Goal: Use online tool/utility

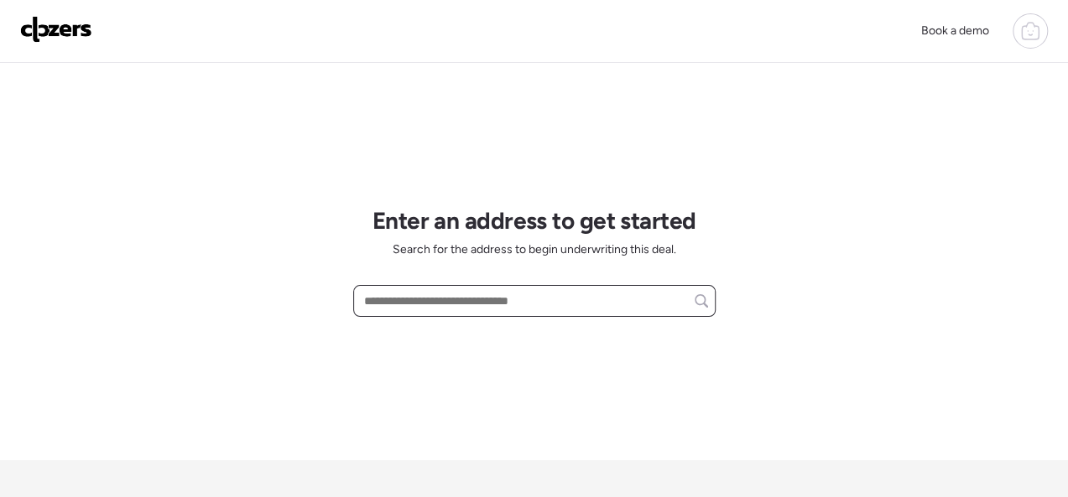
click at [402, 290] on input "text" at bounding box center [534, 300] width 347 height 23
paste input "**********"
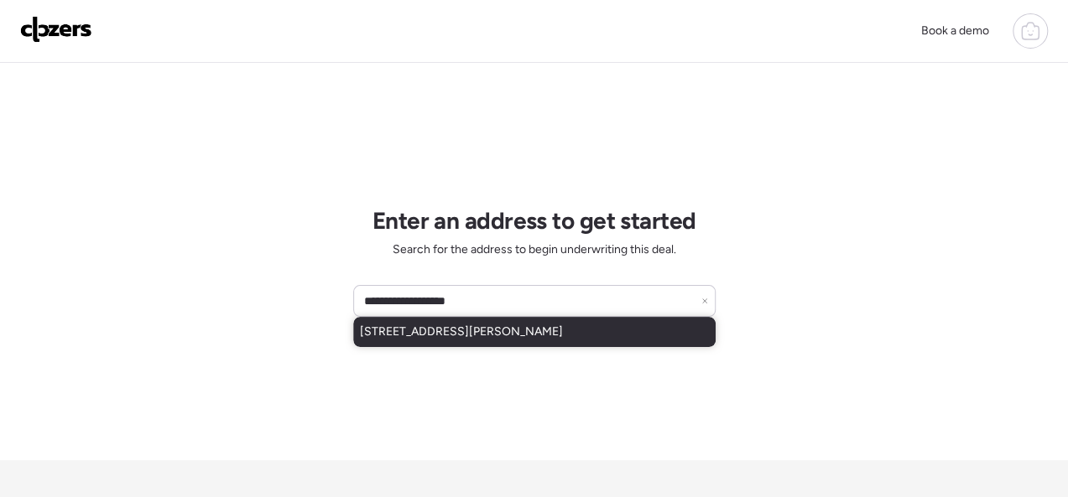
click at [486, 331] on span "[STREET_ADDRESS][PERSON_NAME]" at bounding box center [461, 332] width 203 height 17
type input "**********"
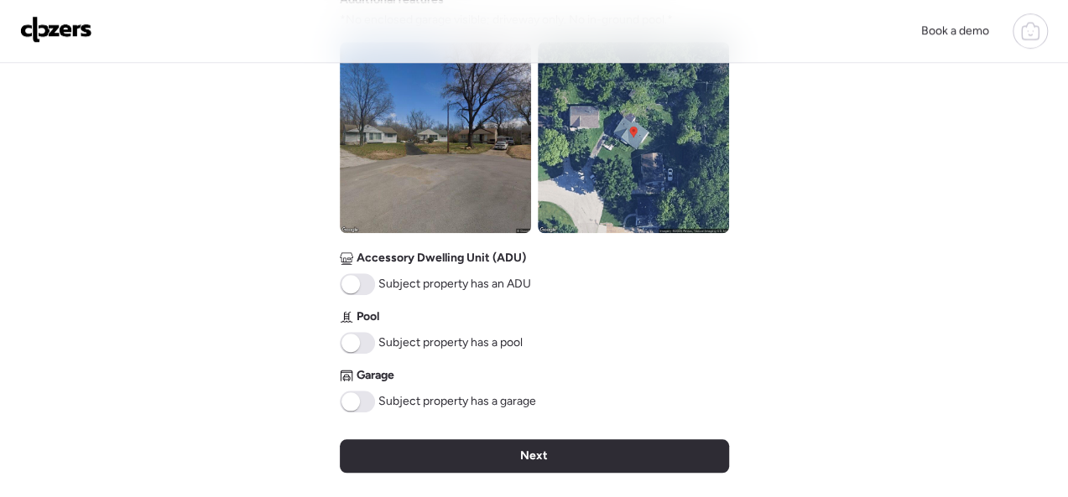
scroll to position [755, 0]
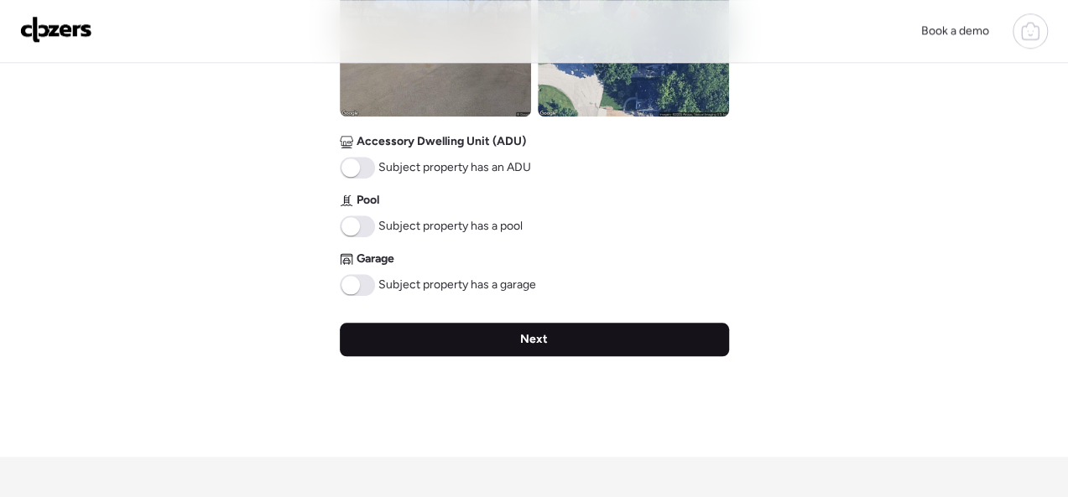
click at [510, 340] on div "Next" at bounding box center [534, 340] width 389 height 34
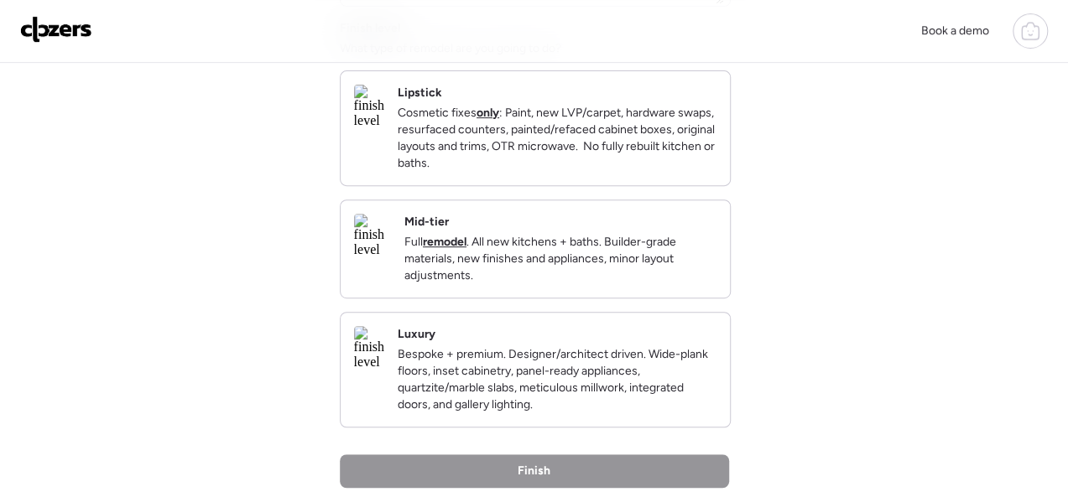
scroll to position [252, 0]
click at [654, 244] on div "Mid-tier Full remodel . All new kitchens + baths. Builder-grade materials, new …" at bounding box center [560, 248] width 312 height 70
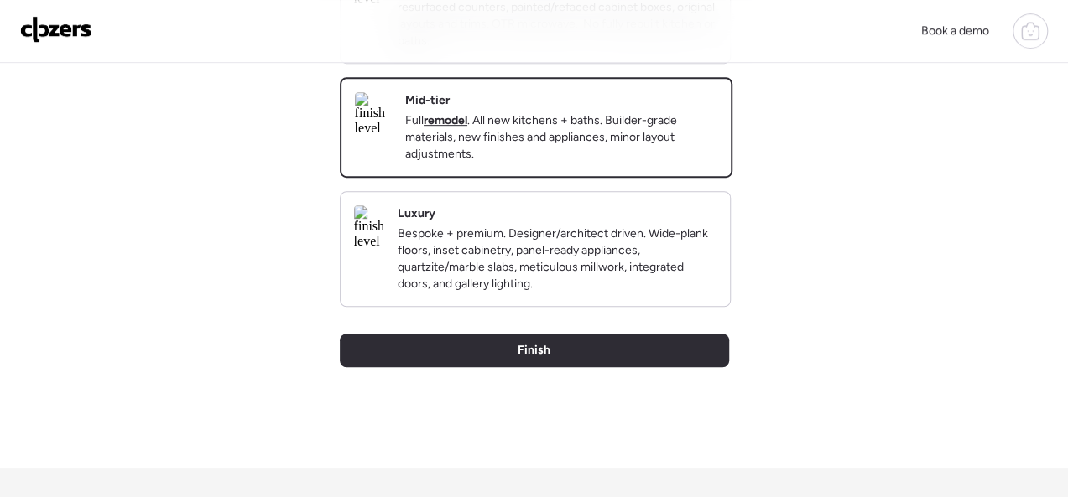
scroll to position [577, 0]
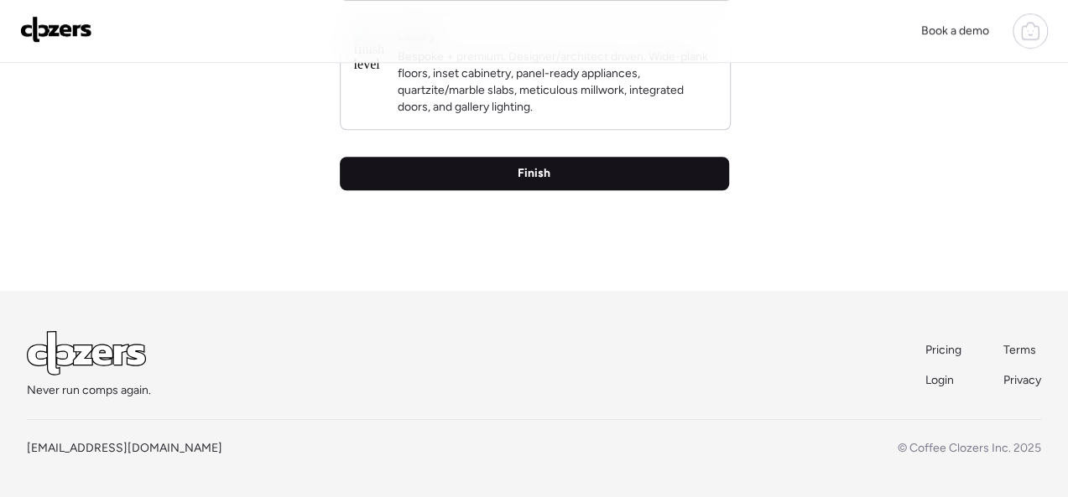
click at [528, 177] on span "Finish" at bounding box center [533, 173] width 33 height 17
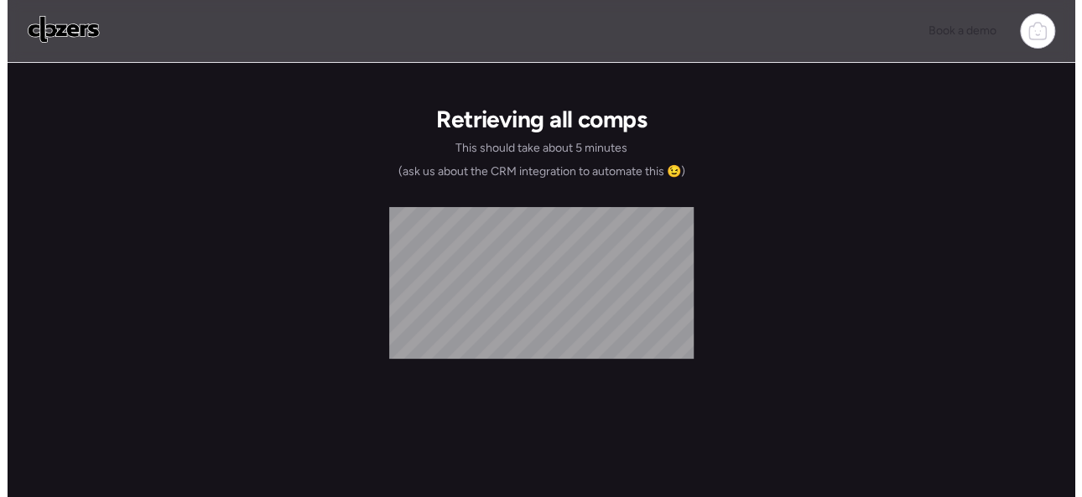
scroll to position [0, 0]
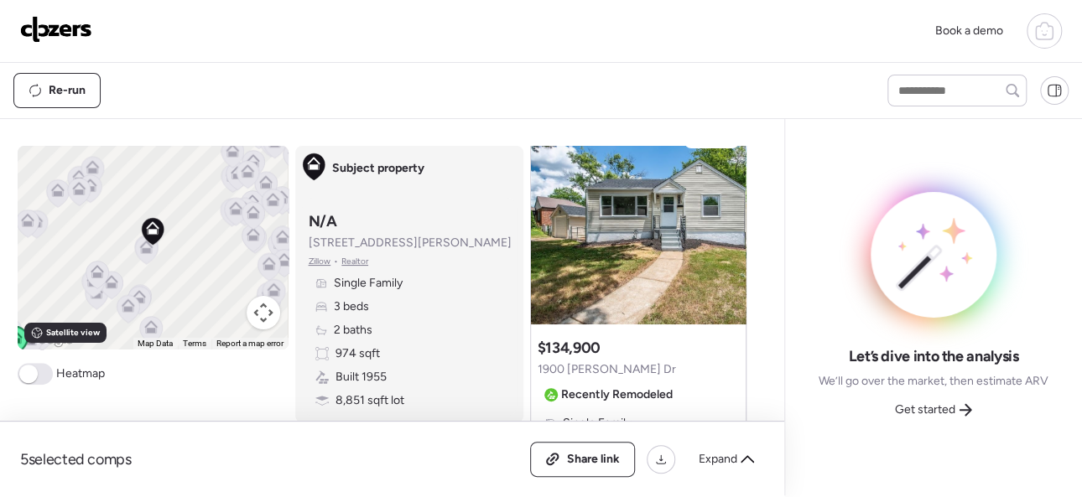
scroll to position [84, 0]
click at [945, 403] on span "Get started" at bounding box center [925, 410] width 60 height 17
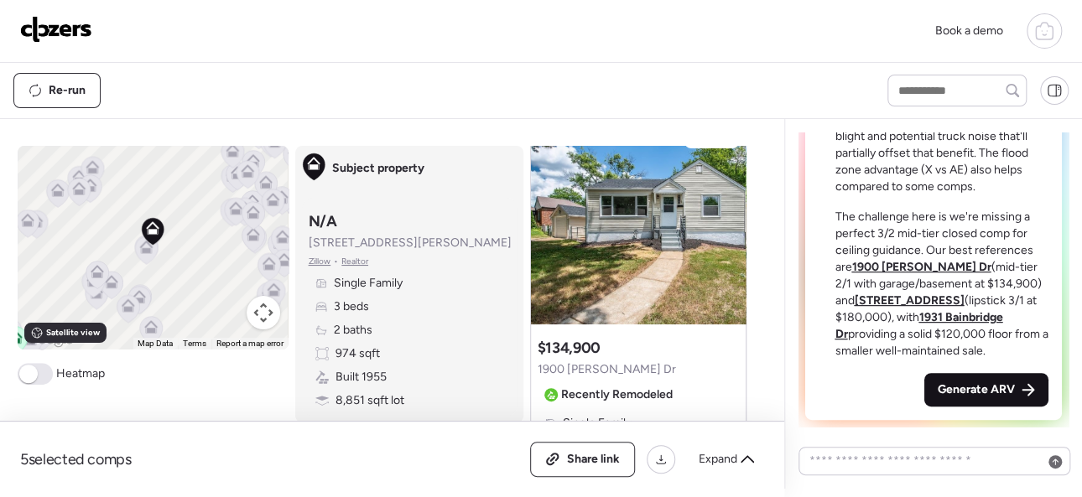
click at [977, 390] on span "Generate ARV" at bounding box center [976, 390] width 77 height 17
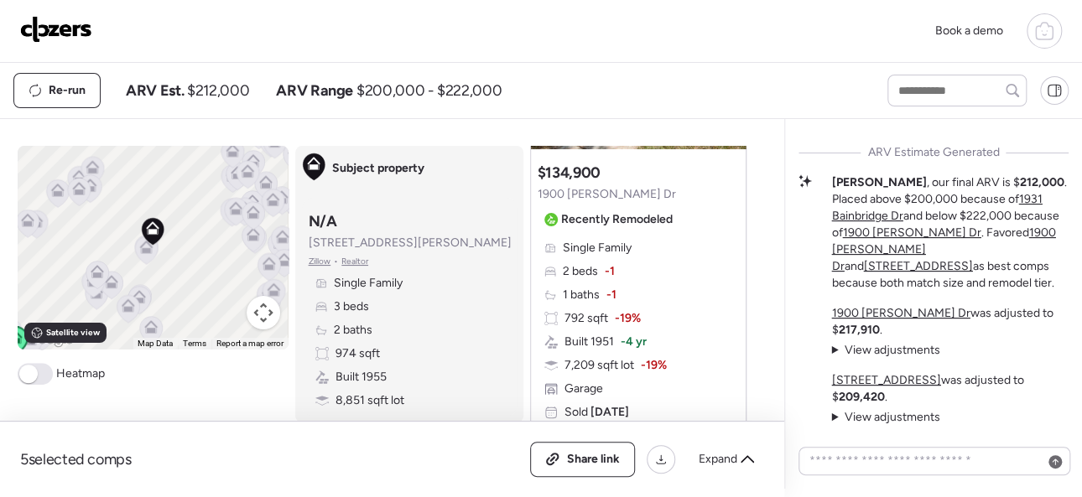
scroll to position [252, 0]
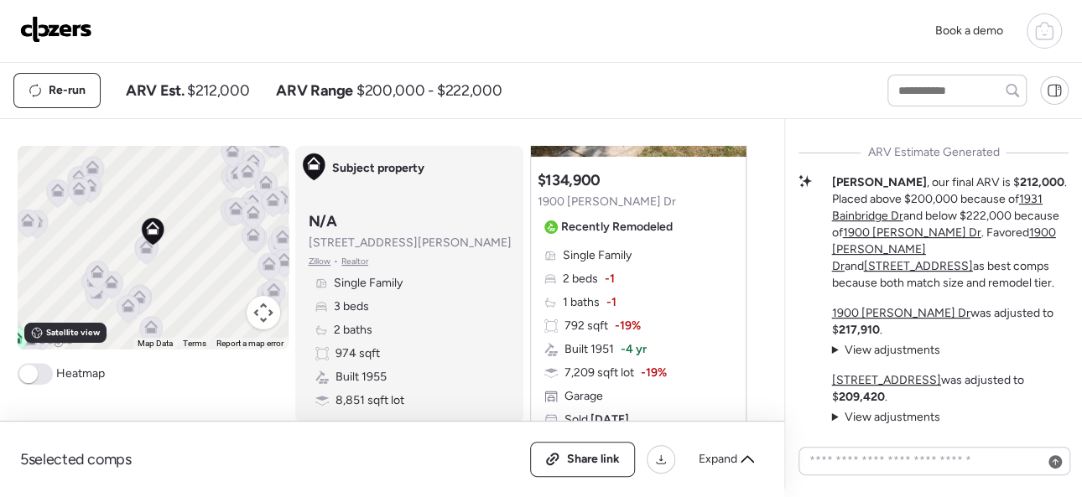
click at [730, 97] on div "Re-run ARV Est. $212,000 ARV Range $200,000 - $222,000" at bounding box center [435, 90] width 844 height 35
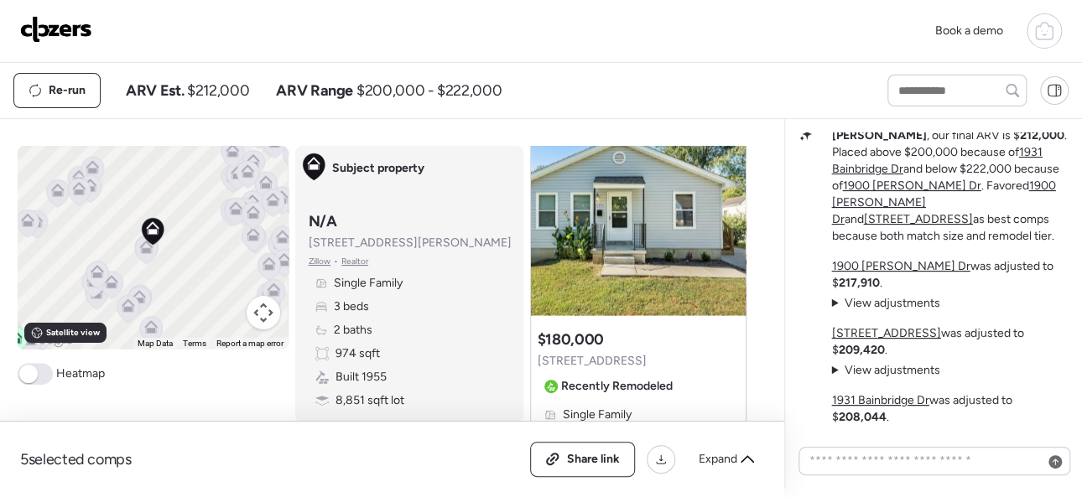
scroll to position [-79, 0]
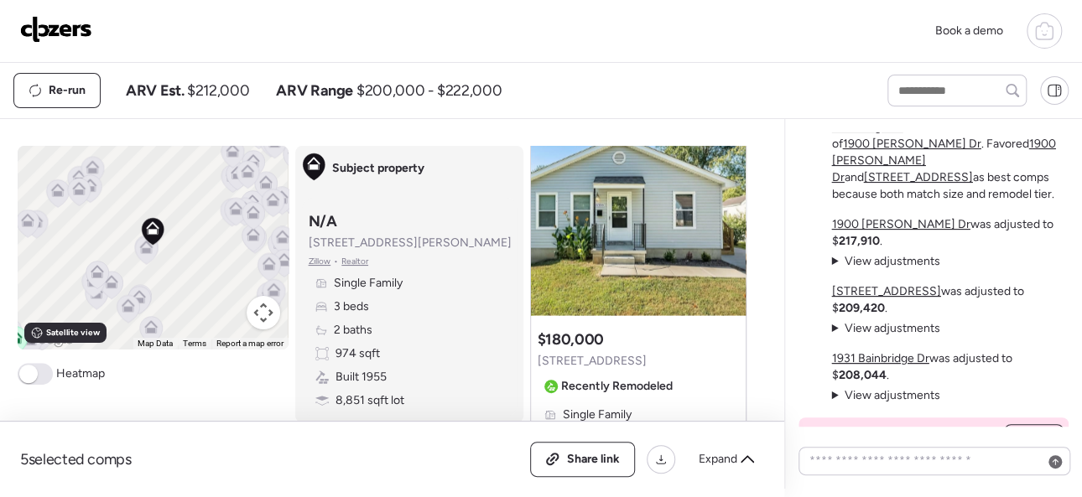
click at [908, 258] on span "View adjustments" at bounding box center [892, 261] width 96 height 14
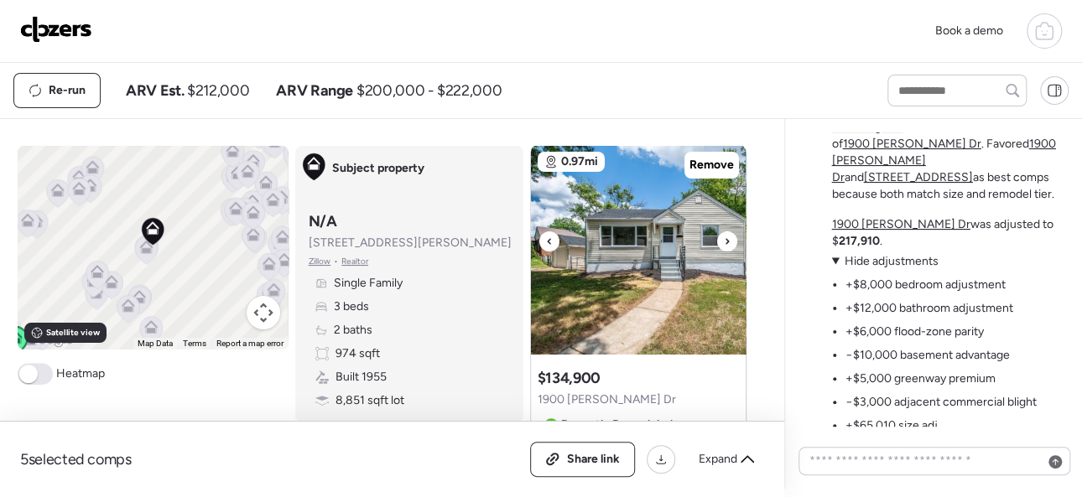
scroll to position [84, 0]
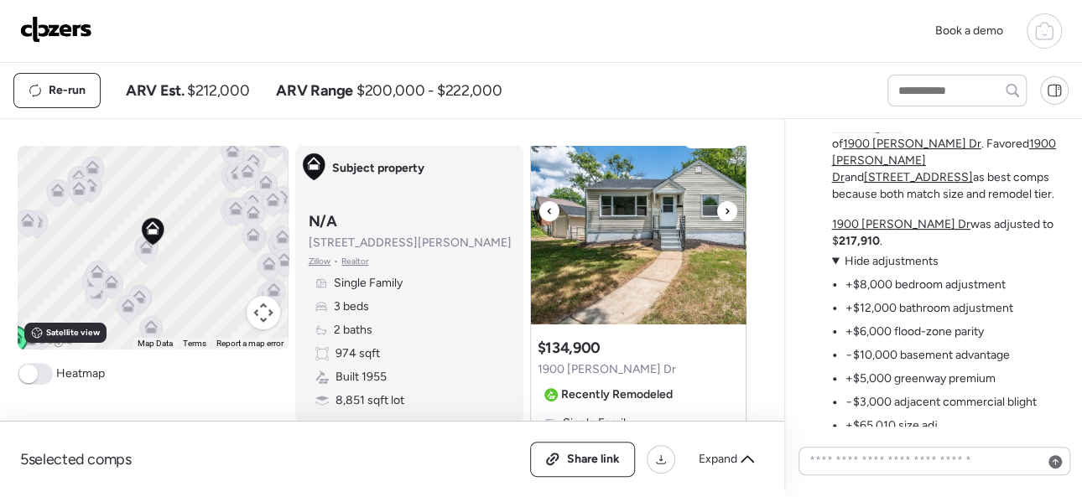
click at [724, 207] on icon at bounding box center [727, 211] width 7 height 20
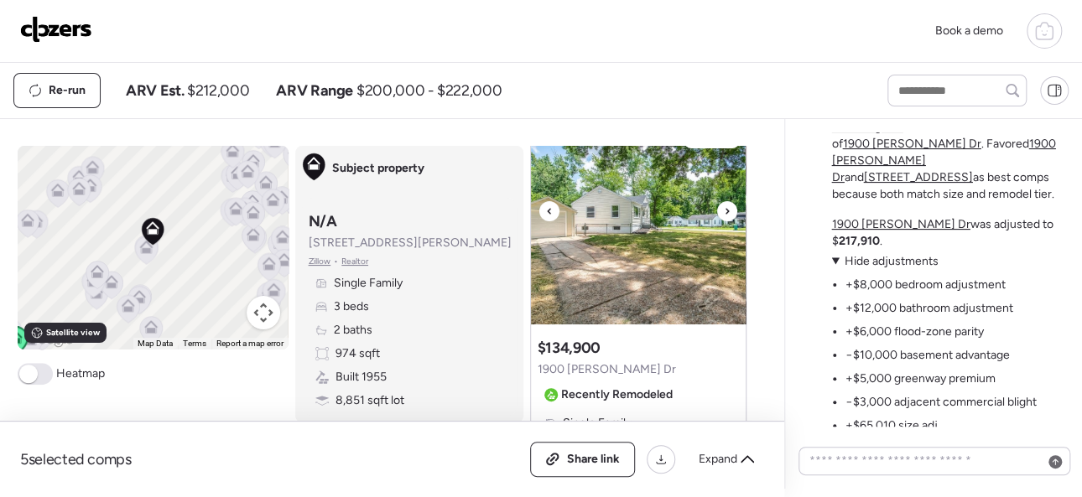
click at [724, 207] on icon at bounding box center [727, 211] width 7 height 20
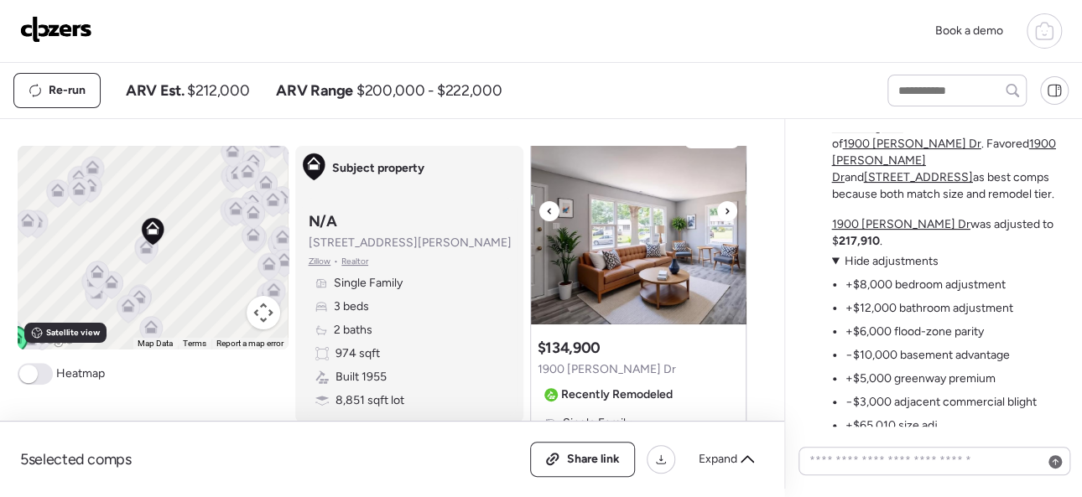
click at [724, 207] on icon at bounding box center [727, 211] width 7 height 20
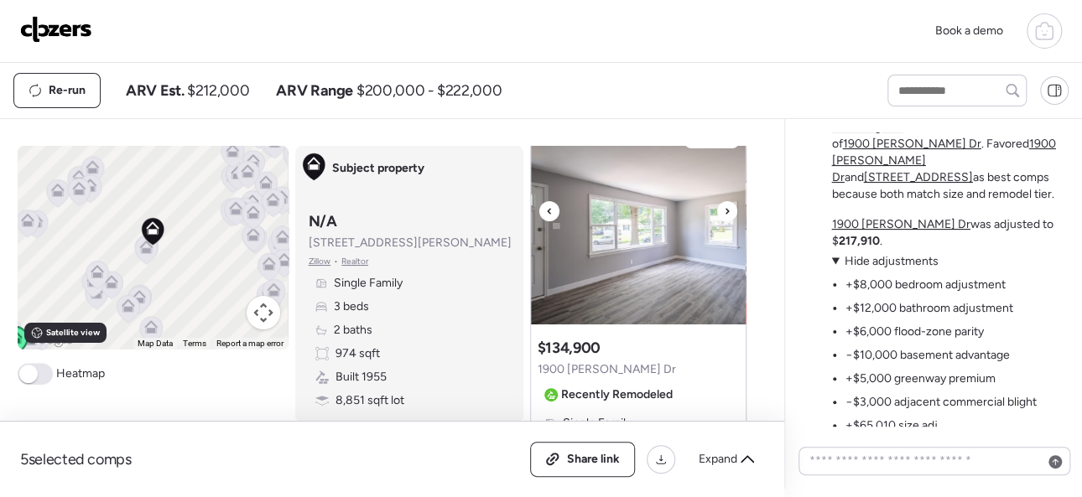
click at [724, 207] on icon at bounding box center [727, 211] width 7 height 20
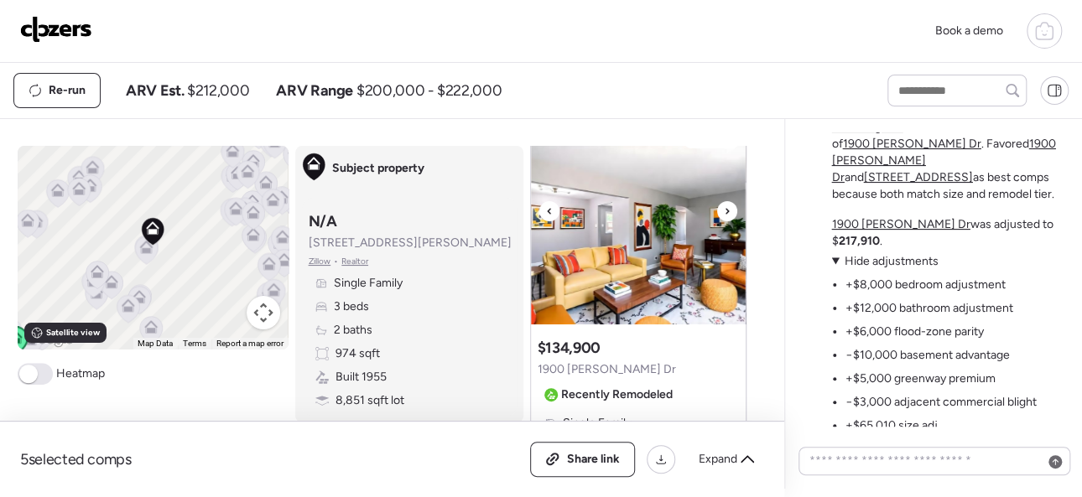
click at [724, 207] on icon at bounding box center [727, 211] width 7 height 20
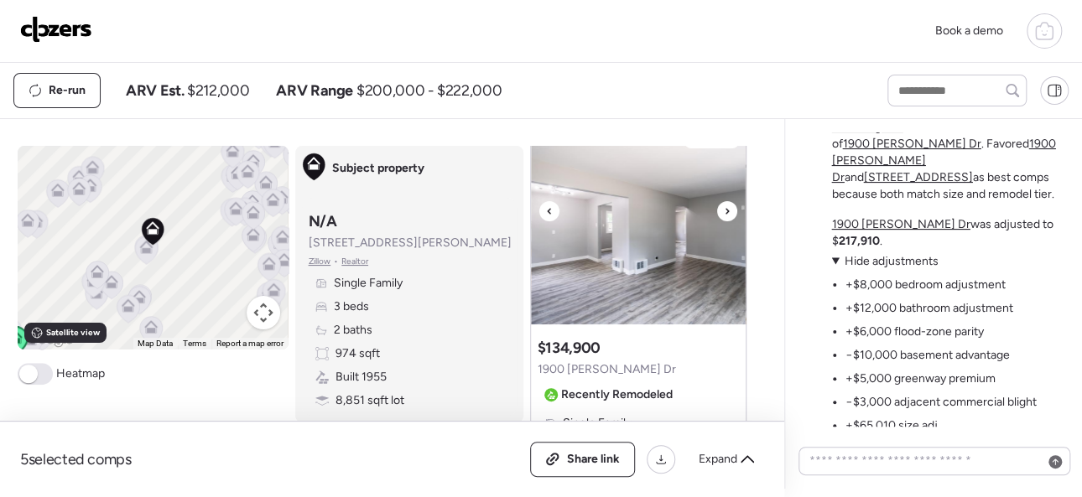
click at [724, 207] on icon at bounding box center [727, 211] width 7 height 20
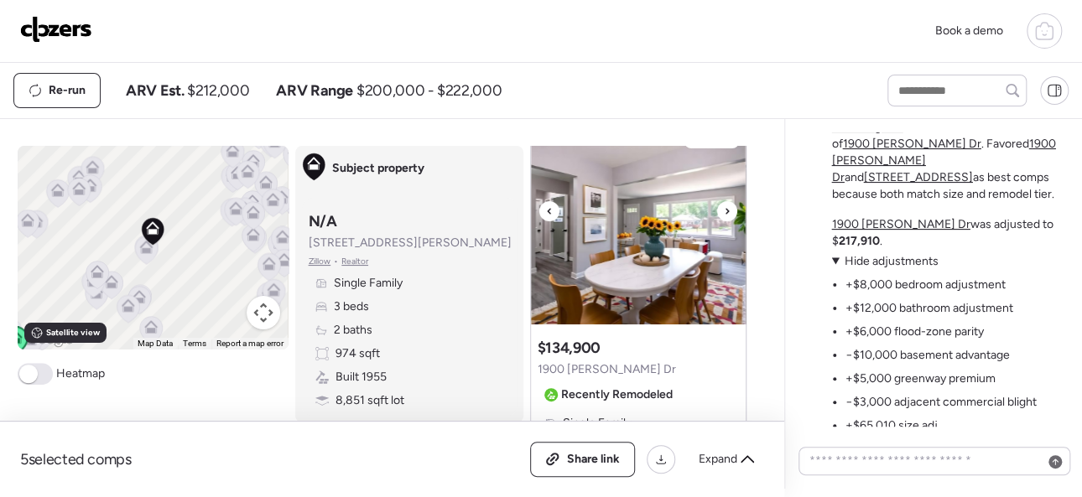
click at [724, 207] on icon at bounding box center [727, 211] width 7 height 20
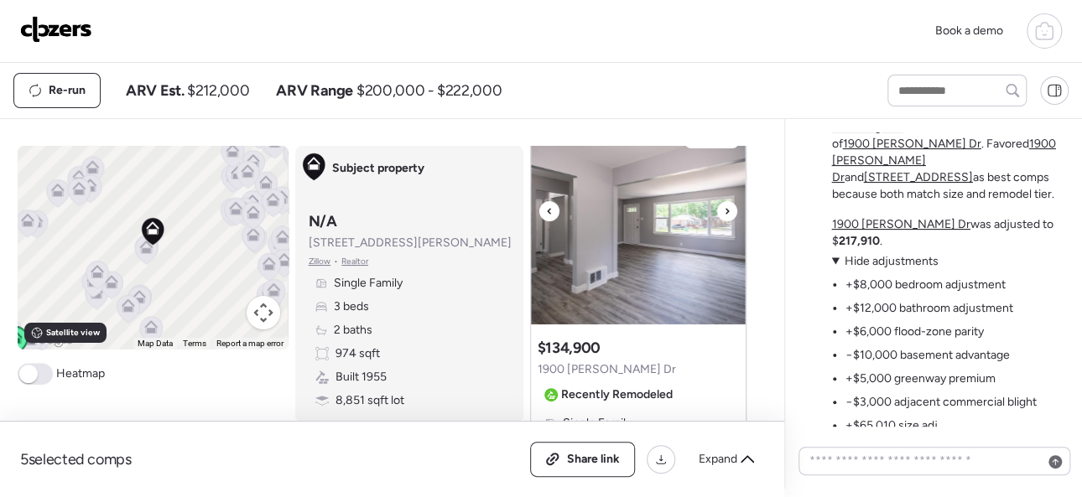
click at [724, 207] on icon at bounding box center [727, 211] width 7 height 20
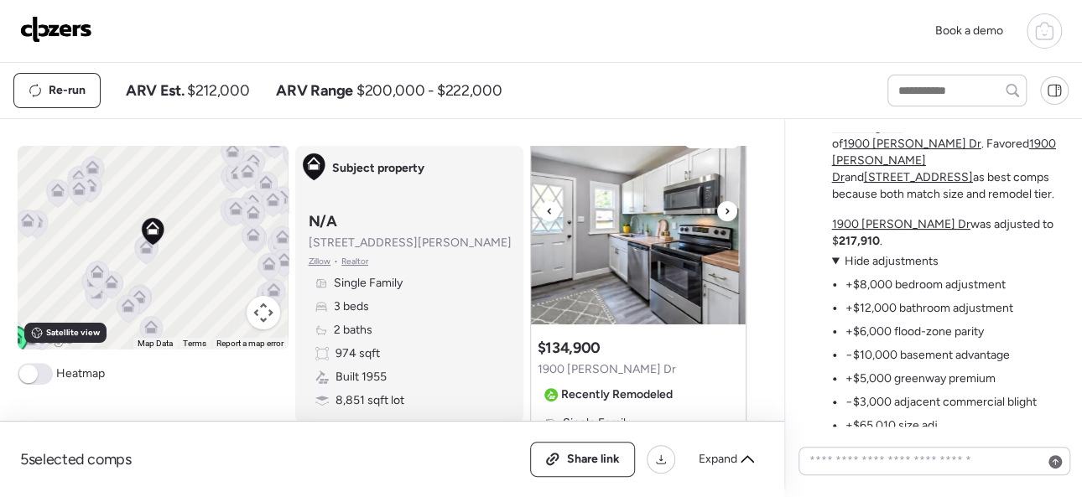
click at [724, 207] on icon at bounding box center [727, 211] width 7 height 20
